Goal: Task Accomplishment & Management: Manage account settings

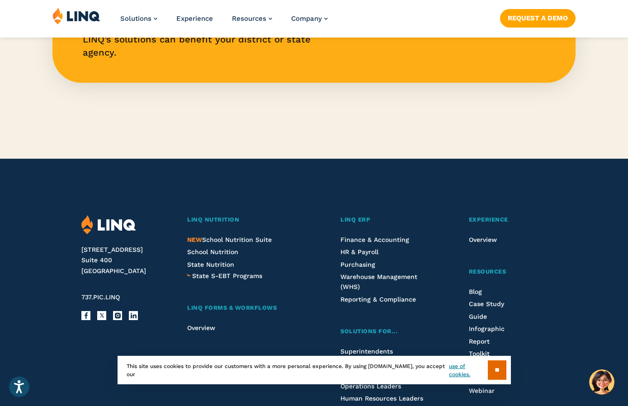
scroll to position [2240, 0]
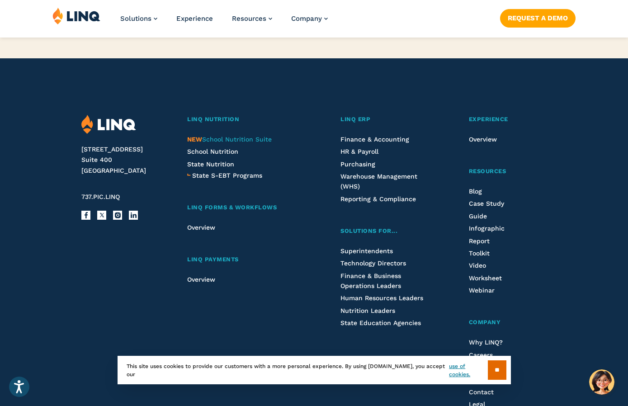
click at [235, 137] on span "NEW School Nutrition Suite" at bounding box center [229, 139] width 85 height 7
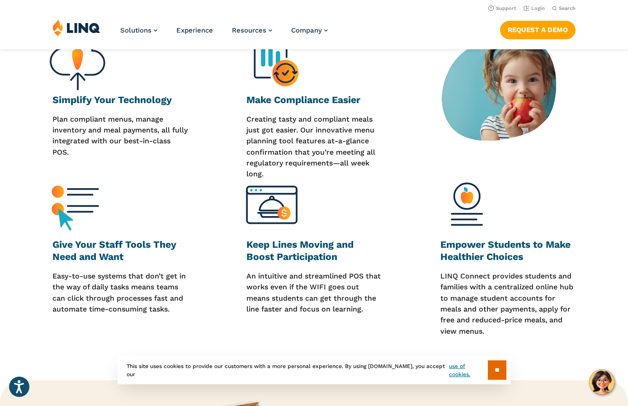
scroll to position [257, 0]
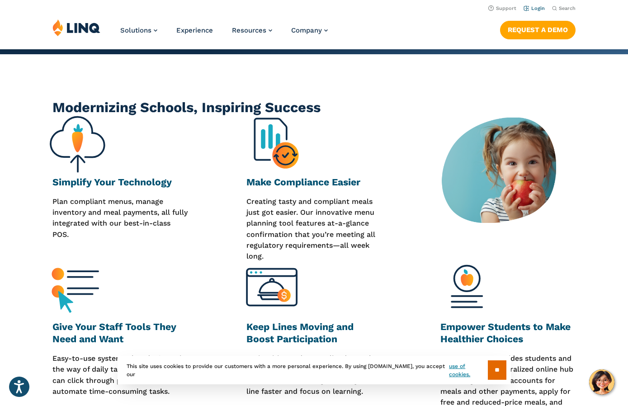
click at [535, 11] on li "Login" at bounding box center [533, 8] width 21 height 10
click at [535, 9] on link "Login" at bounding box center [533, 8] width 21 height 6
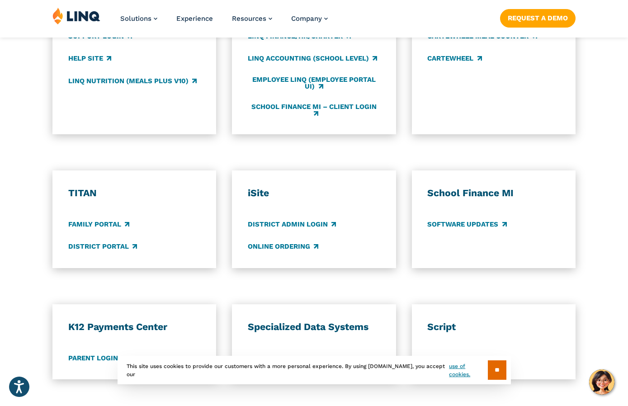
scroll to position [634, 0]
